Goal: Information Seeking & Learning: Learn about a topic

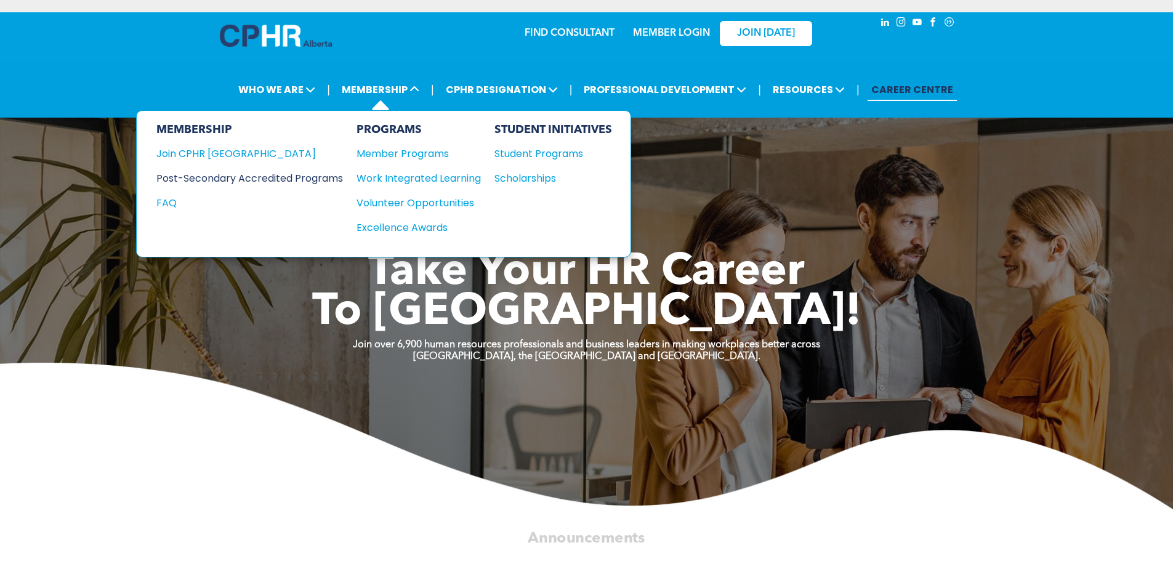
click at [292, 181] on div "Post-Secondary Accredited Programs" at bounding box center [240, 178] width 168 height 15
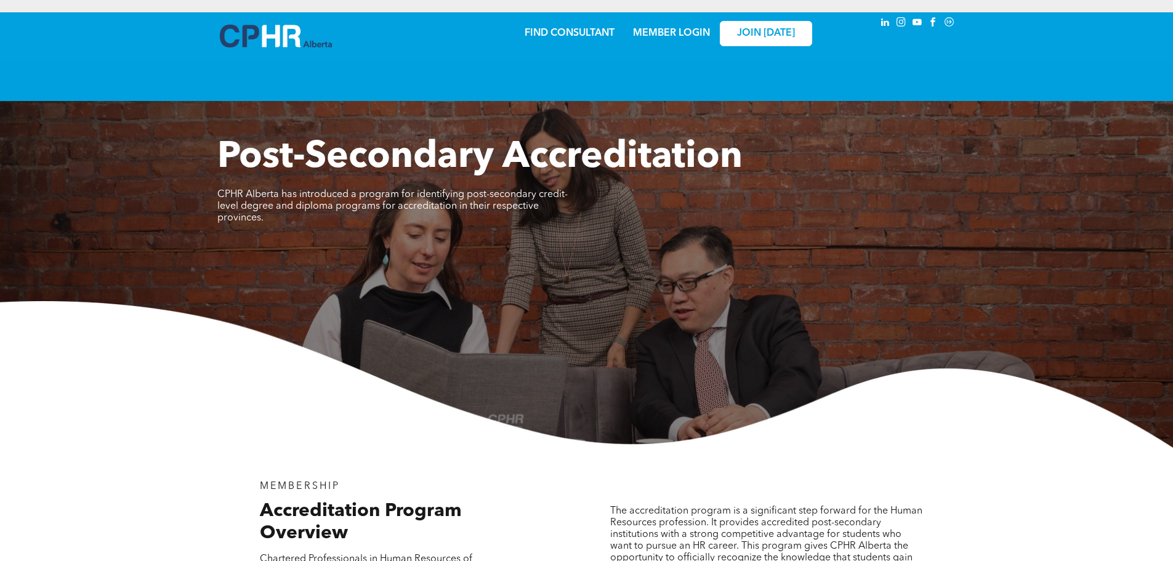
scroll to position [308, 0]
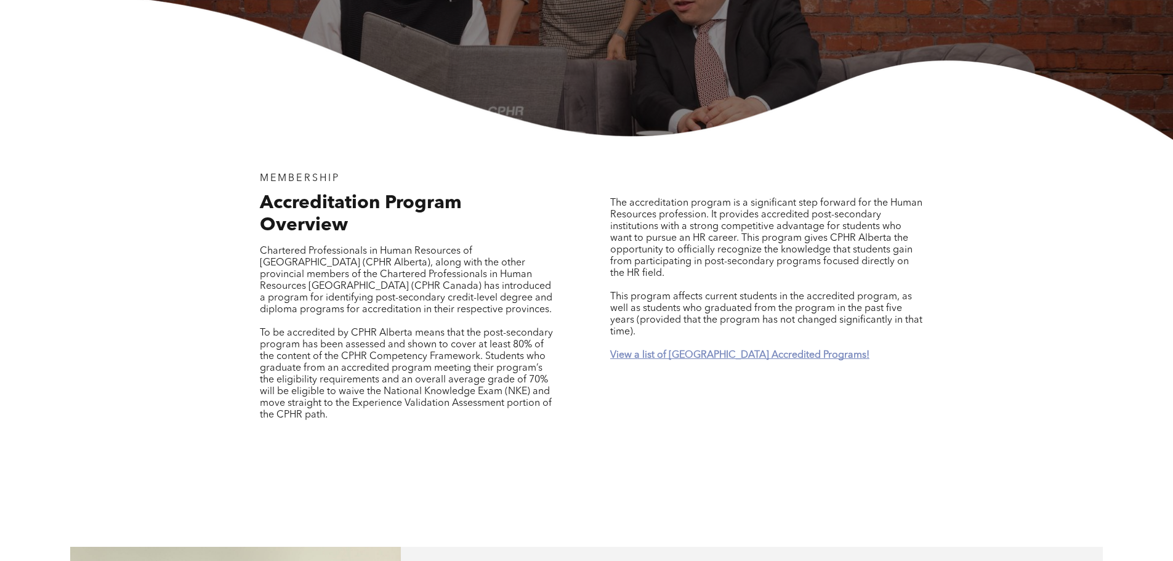
click at [738, 350] on strong "View a list of Alberta Accredited Programs!" at bounding box center [739, 355] width 259 height 10
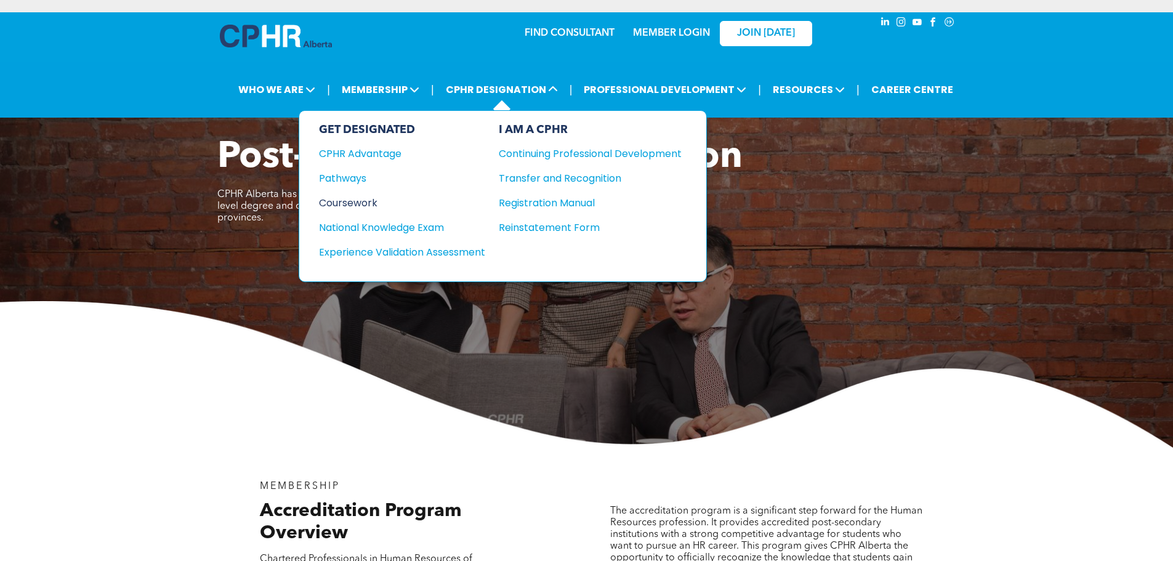
click at [367, 208] on div "Coursework" at bounding box center [394, 202] width 150 height 15
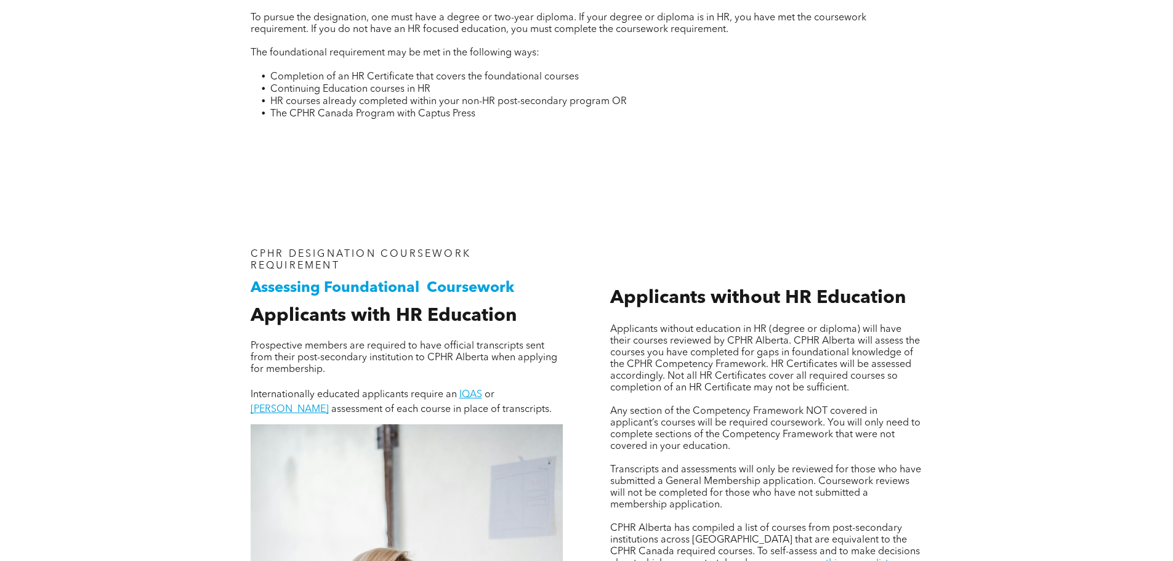
scroll to position [924, 0]
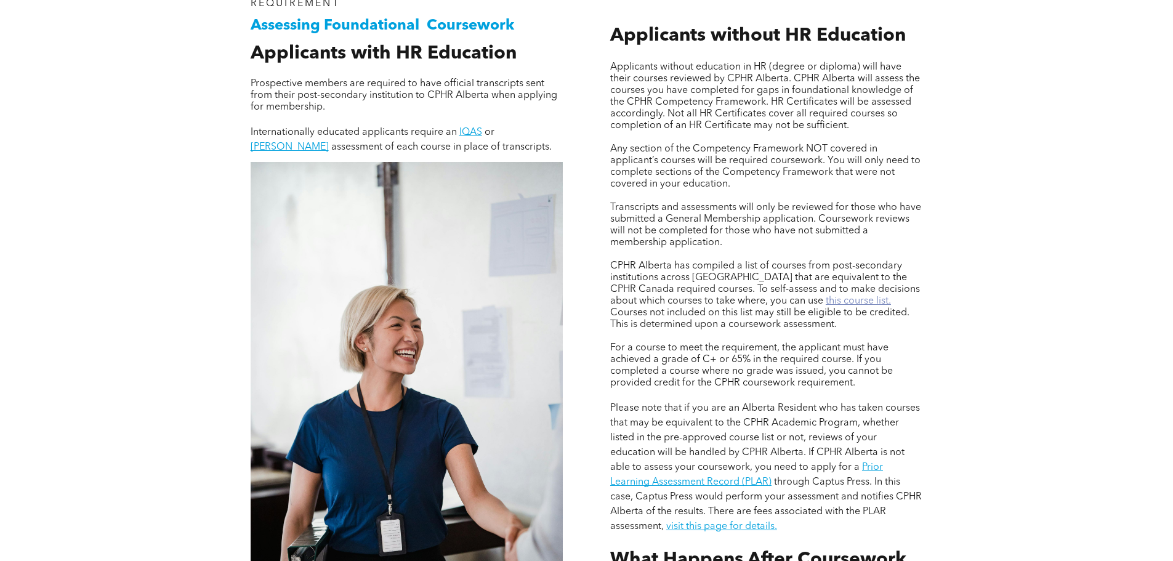
click at [826, 303] on link "this course list." at bounding box center [858, 301] width 65 height 10
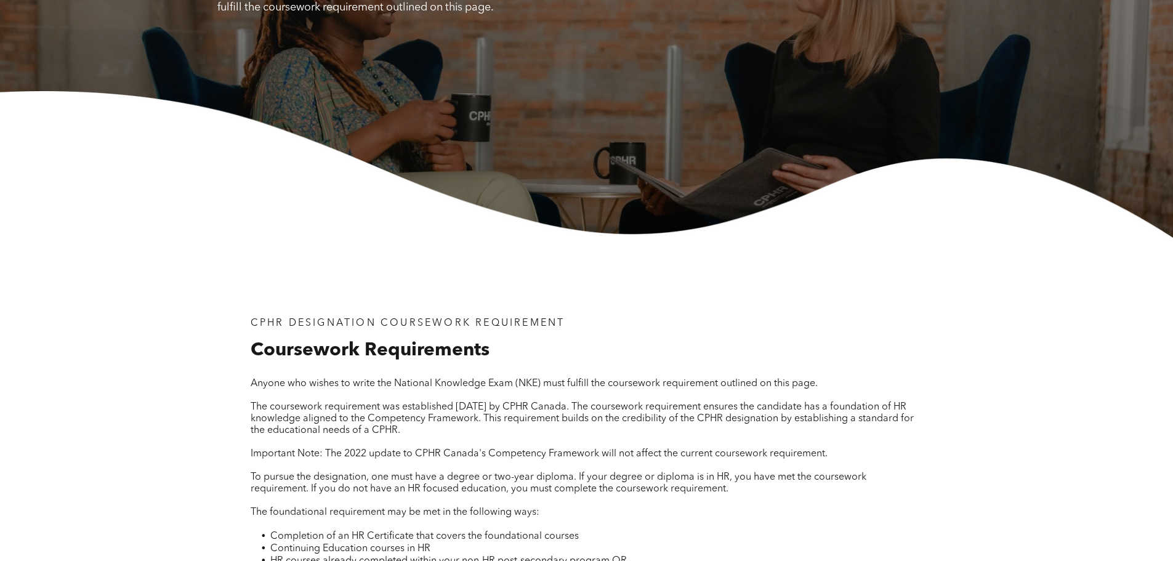
scroll to position [0, 0]
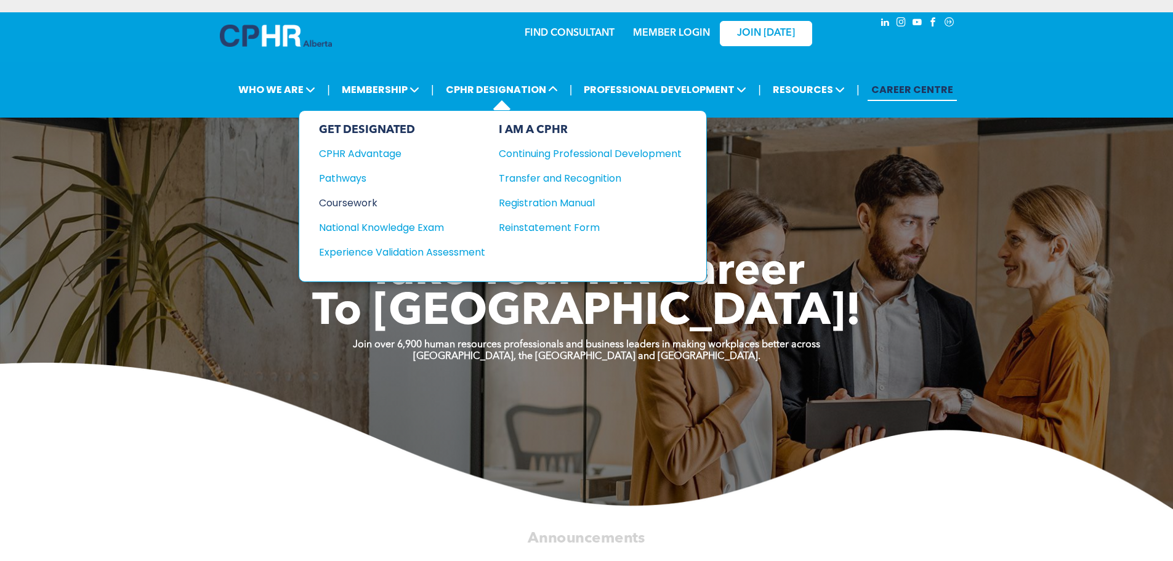
click at [373, 200] on div "Coursework" at bounding box center [394, 202] width 150 height 15
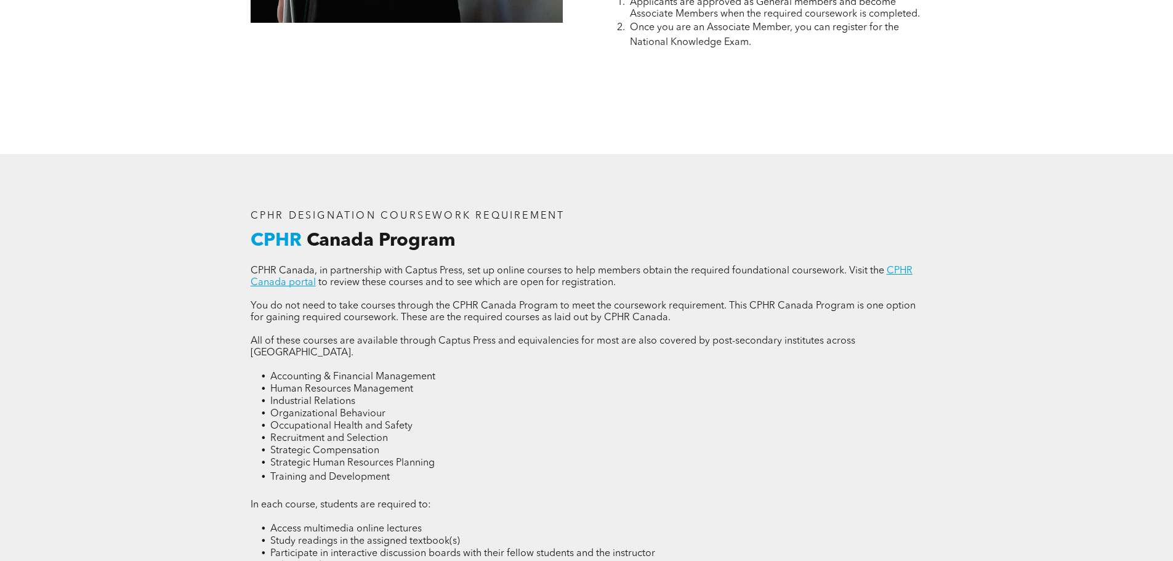
scroll to position [1539, 0]
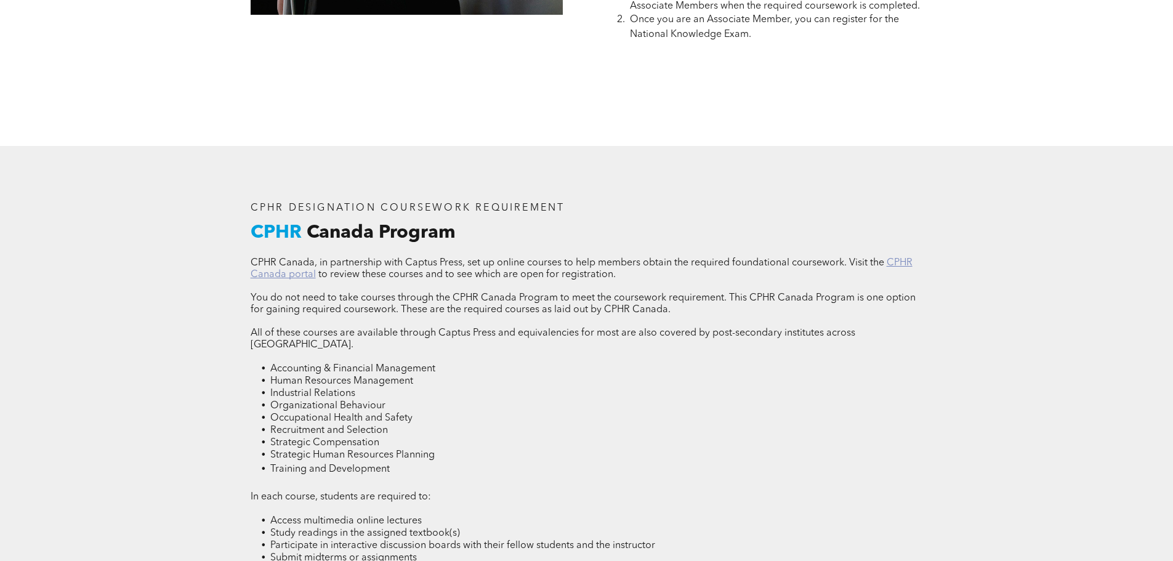
click at [892, 258] on link "CPHR Canada portal" at bounding box center [582, 269] width 662 height 22
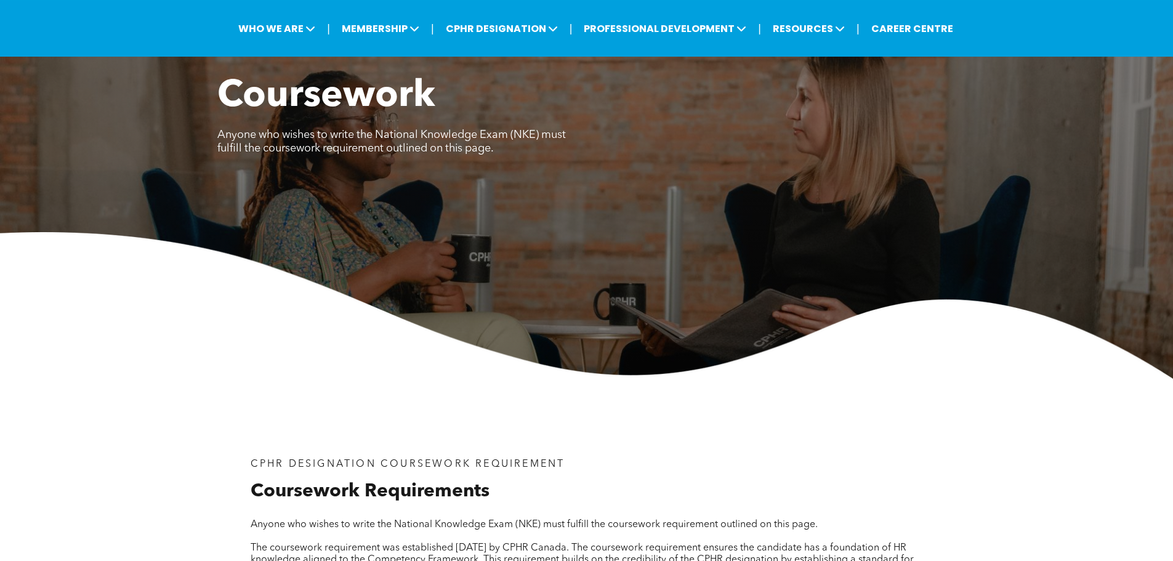
scroll to position [0, 0]
